Goal: Navigation & Orientation: Find specific page/section

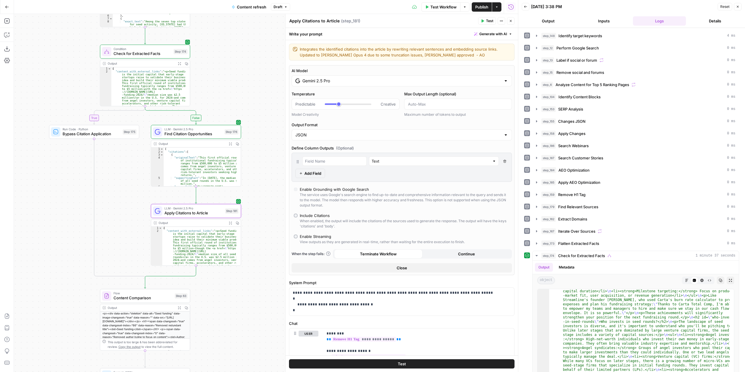
scroll to position [367, 0]
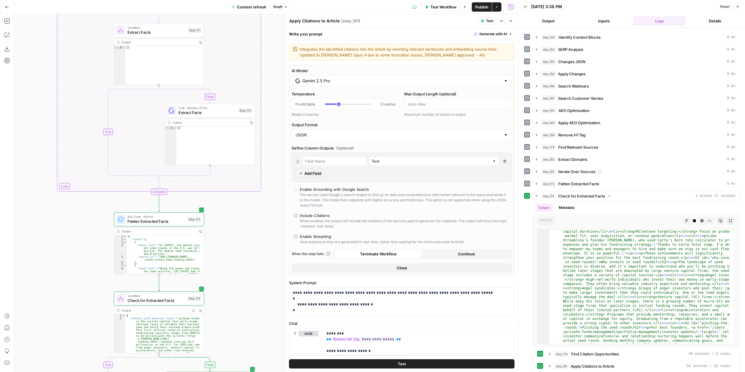
drag, startPoint x: 253, startPoint y: 319, endPoint x: 253, endPoint y: 370, distance: 51.2
click at [253, 365] on div "true false false true false true Workflow Set Inputs Inputs Power Agent Identif…" at bounding box center [266, 193] width 504 height 358
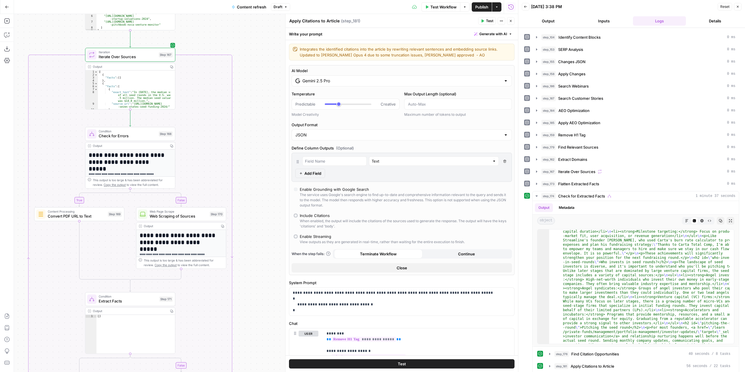
drag, startPoint x: 268, startPoint y: 91, endPoint x: 224, endPoint y: 384, distance: 296.6
click at [224, 372] on html "Carta New Home Browse Your Data Usage Settings Recent Grids [DEMO] Content Refr…" at bounding box center [372, 186] width 745 height 372
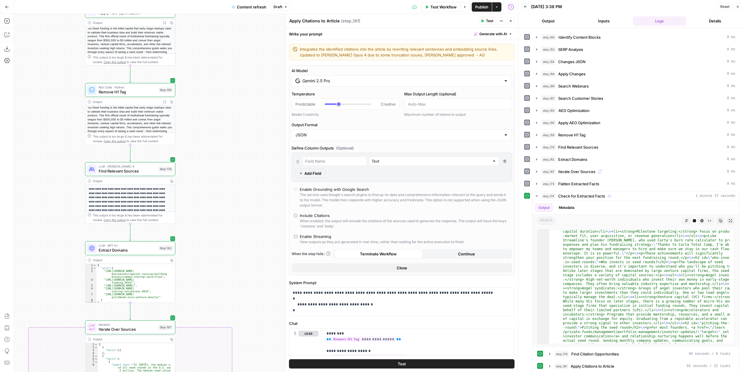
drag, startPoint x: 262, startPoint y: 310, endPoint x: 261, endPoint y: 350, distance: 39.6
click at [263, 361] on div "true false false true false true Workflow Set Inputs Inputs Power Agent Identif…" at bounding box center [266, 193] width 504 height 358
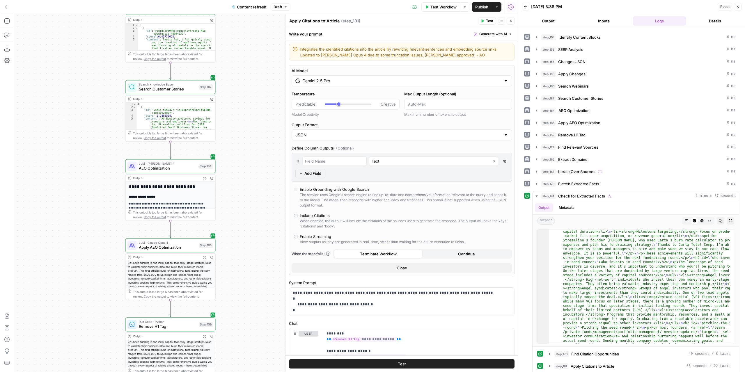
drag, startPoint x: 221, startPoint y: 139, endPoint x: 254, endPoint y: 333, distance: 197.1
click at [258, 343] on div "true false false true false true Workflow Set Inputs Inputs Power Agent Identif…" at bounding box center [266, 193] width 504 height 358
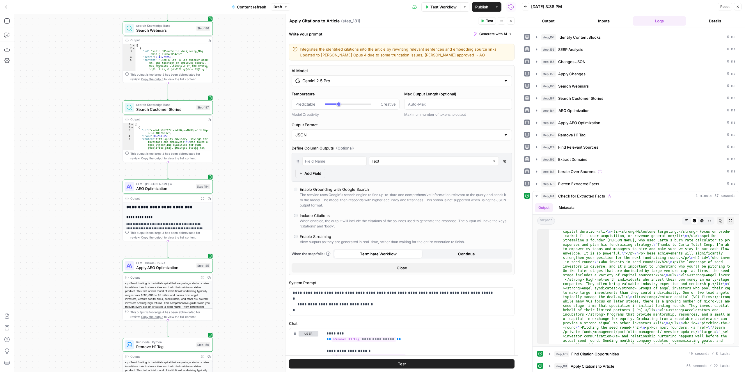
click at [203, 197] on icon "button" at bounding box center [202, 198] width 3 height 3
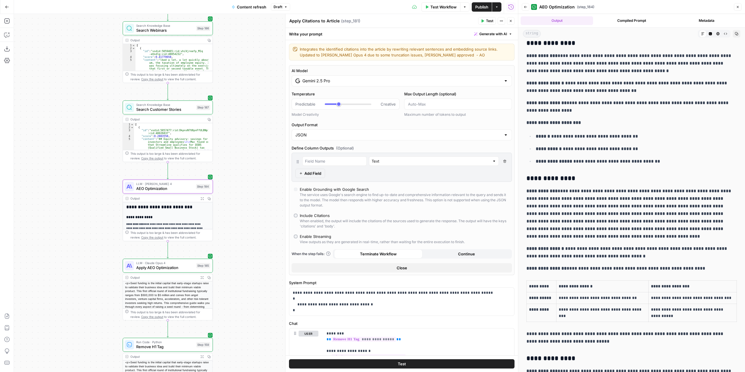
scroll to position [644, 0]
